Goal: Task Accomplishment & Management: Use online tool/utility

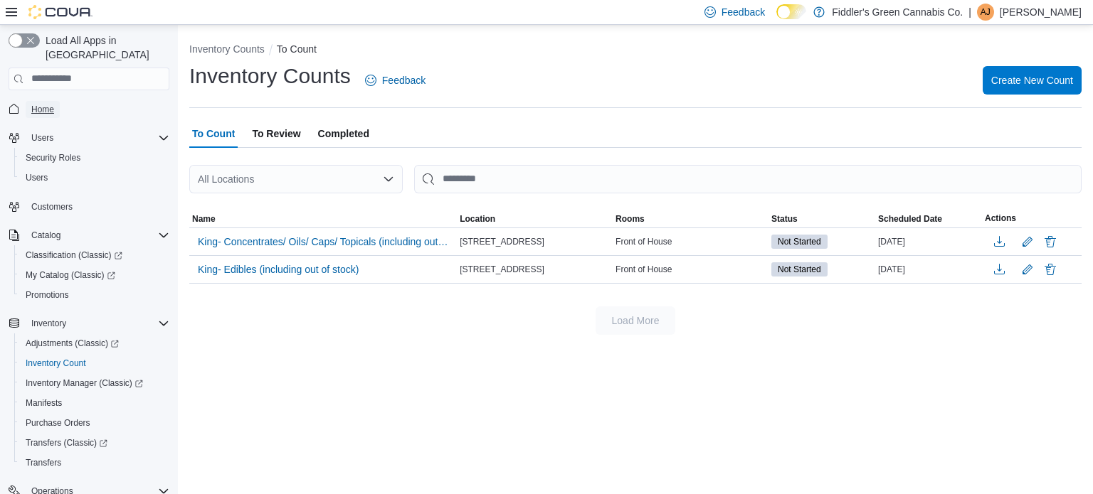
click at [44, 104] on span "Home" at bounding box center [42, 109] width 23 height 11
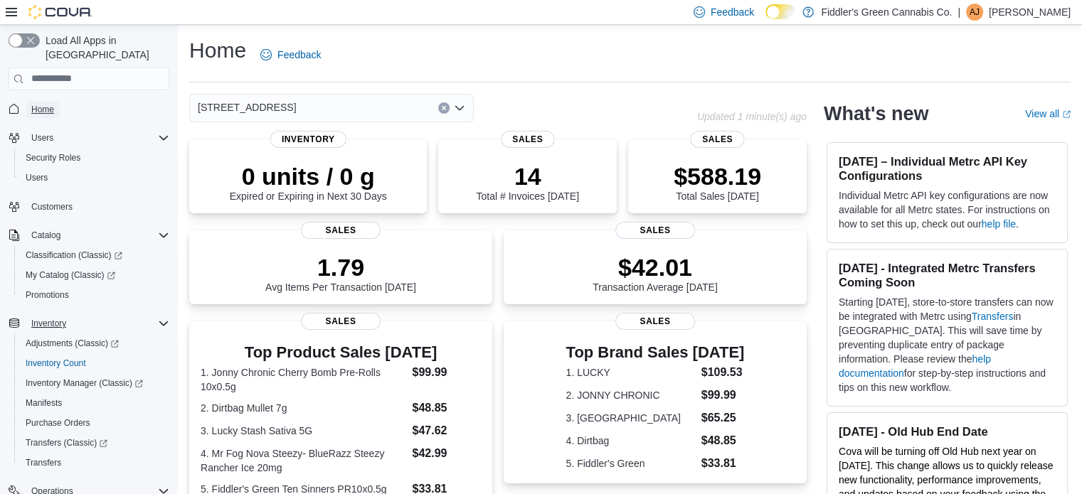
scroll to position [162, 0]
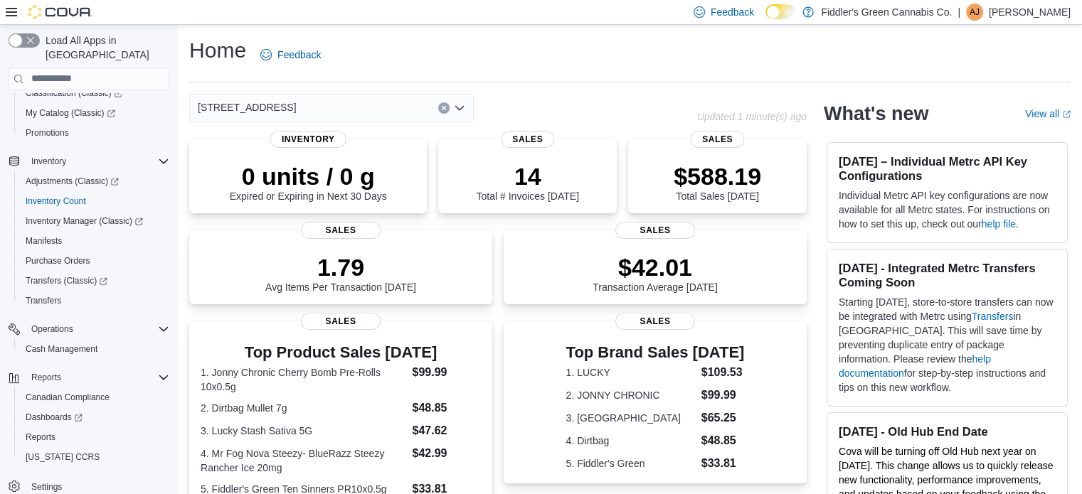
click at [442, 110] on icon "Clear input" at bounding box center [444, 108] width 4 height 4
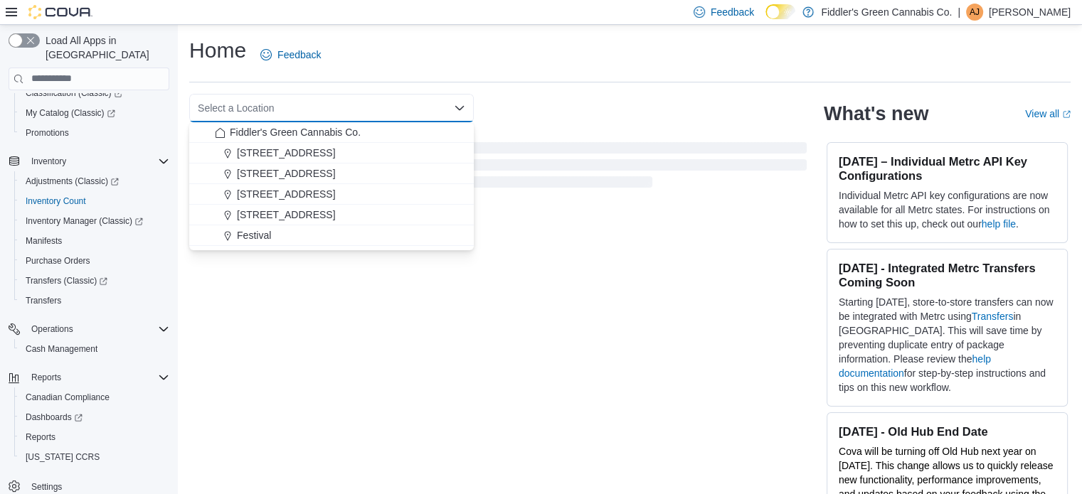
click at [442, 110] on div "Select a Location Combo box. Selected. Combo box input. Select a Location. Type…" at bounding box center [331, 108] width 285 height 28
click at [292, 167] on span "[STREET_ADDRESS]" at bounding box center [286, 173] width 98 height 14
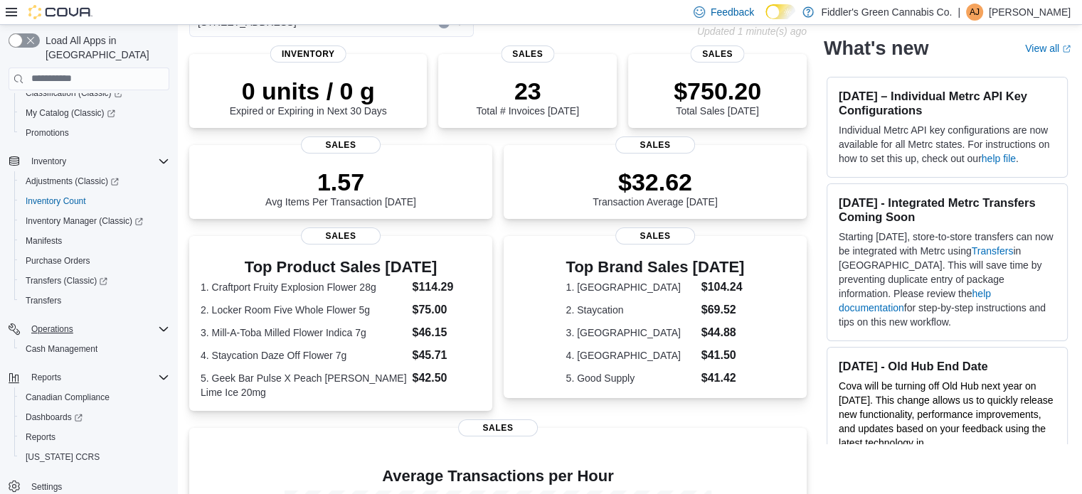
scroll to position [94, 0]
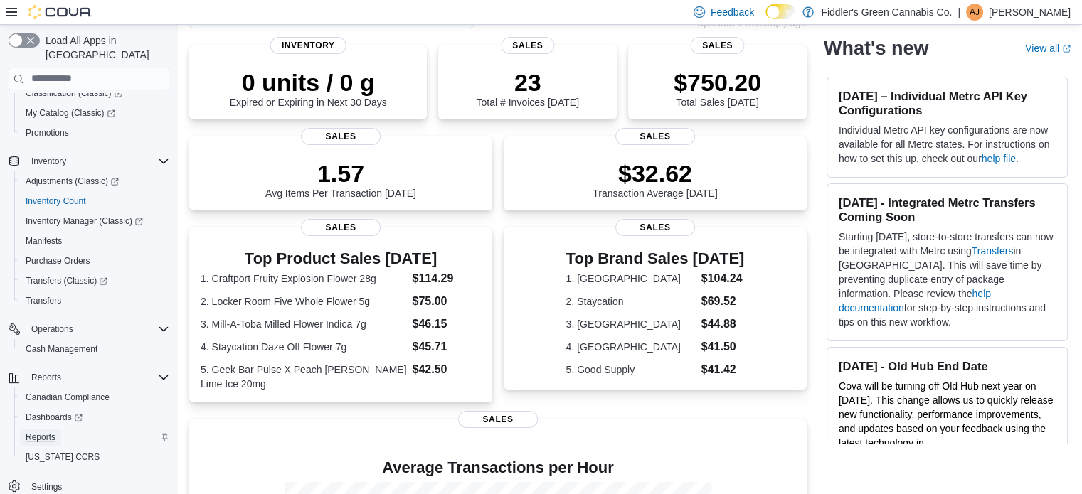
click at [39, 432] on span "Reports" at bounding box center [41, 437] width 30 height 11
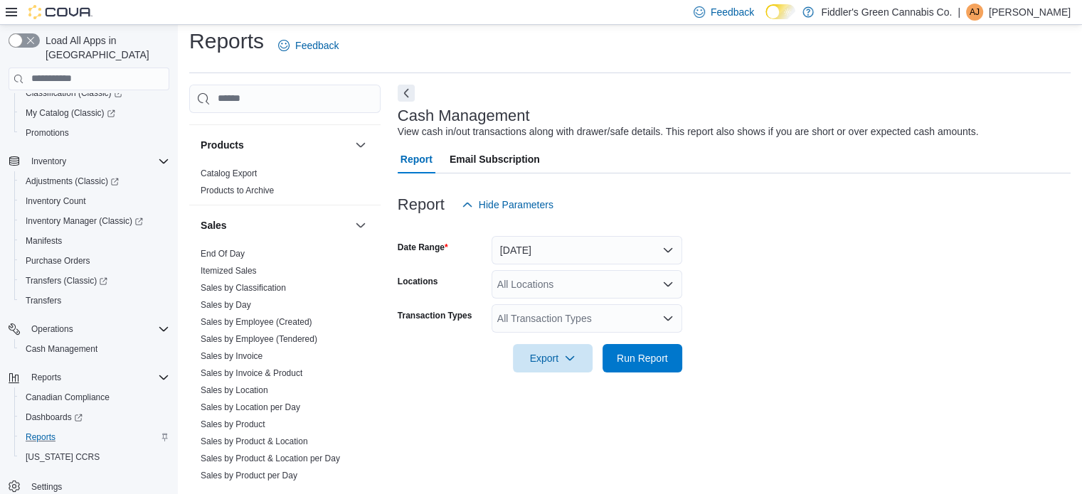
scroll to position [810, 0]
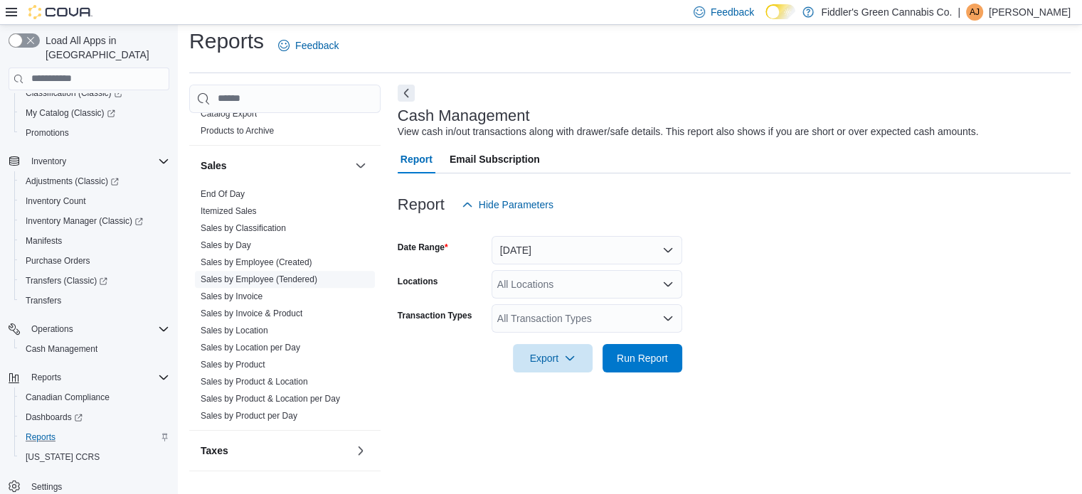
click at [290, 278] on link "Sales by Employee (Tendered)" at bounding box center [259, 280] width 117 height 10
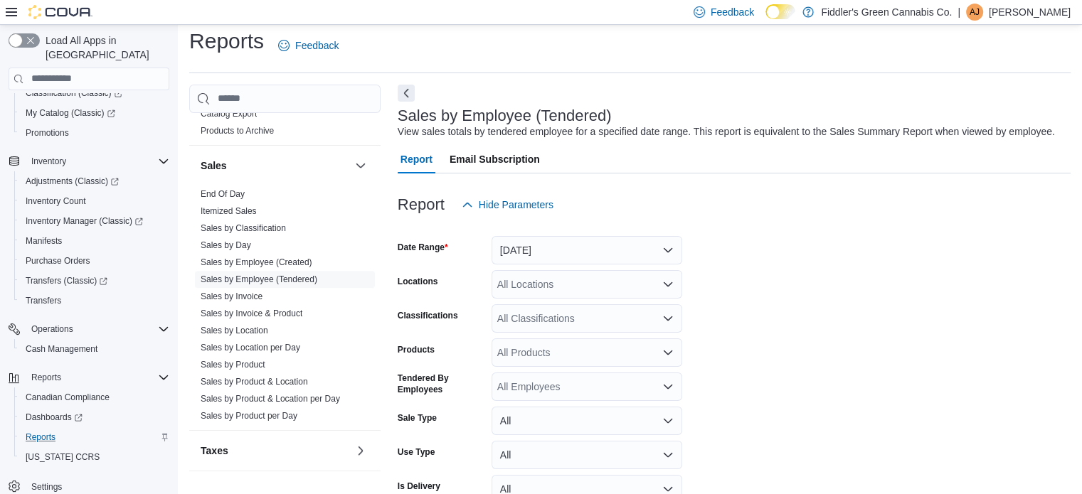
scroll to position [33, 0]
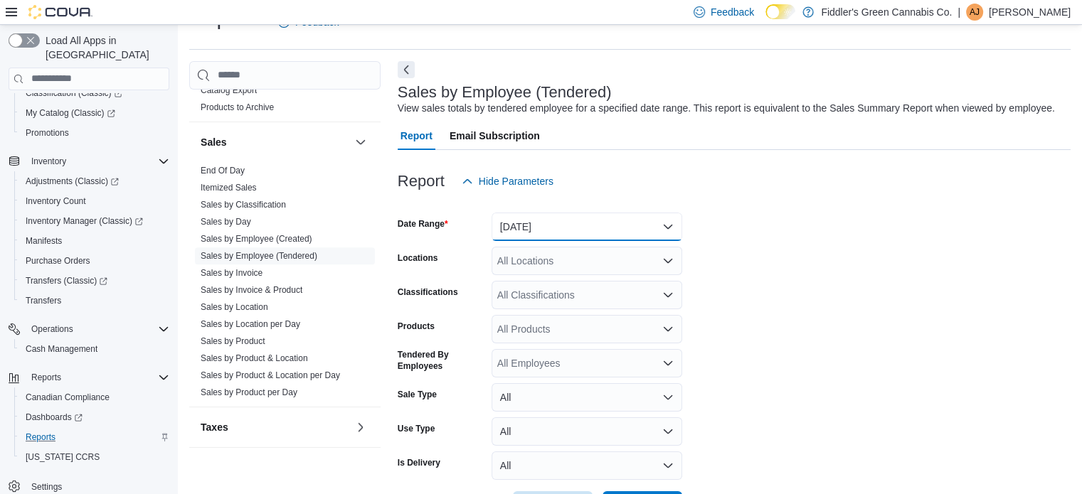
click at [543, 227] on button "[DATE]" at bounding box center [587, 227] width 191 height 28
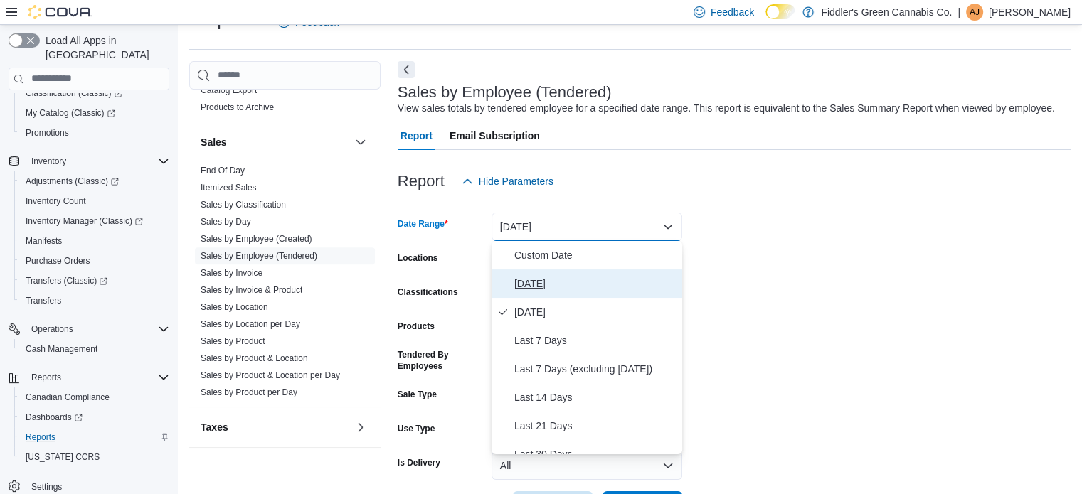
click at [527, 280] on span "[DATE]" at bounding box center [595, 283] width 162 height 17
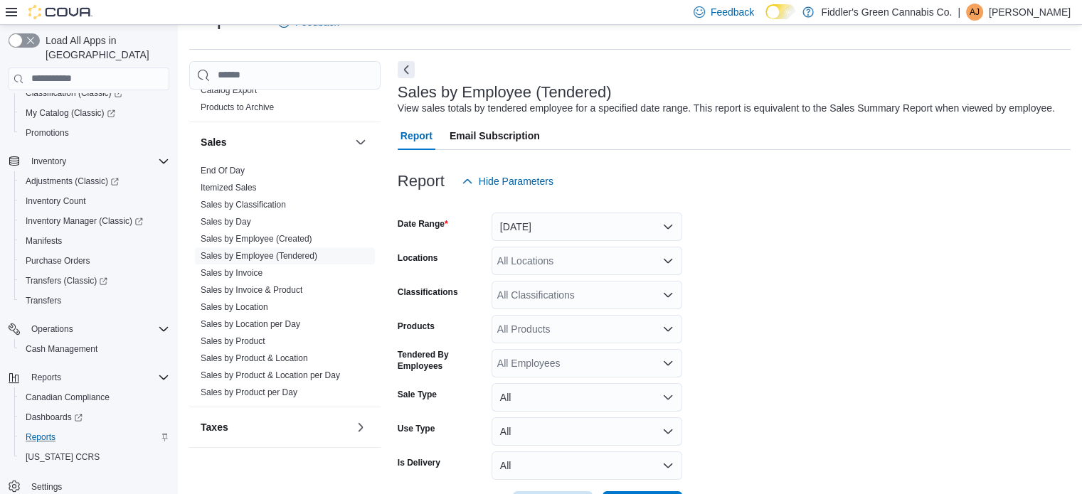
click at [786, 327] on form "Date Range [DATE] Locations All Locations Classifications All Classifications P…" at bounding box center [734, 358] width 673 height 324
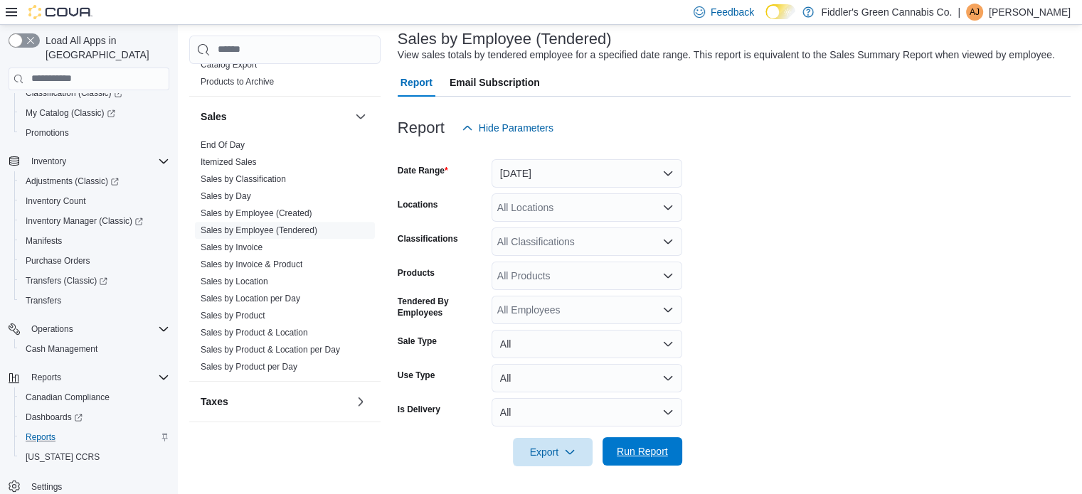
click at [634, 449] on span "Run Report" at bounding box center [642, 452] width 51 height 14
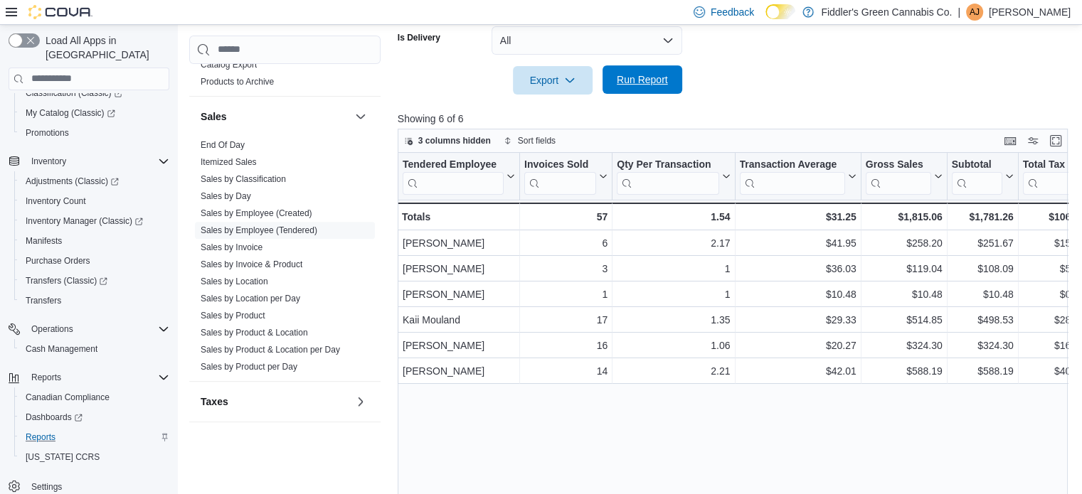
scroll to position [462, 0]
